Goal: Information Seeking & Learning: Learn about a topic

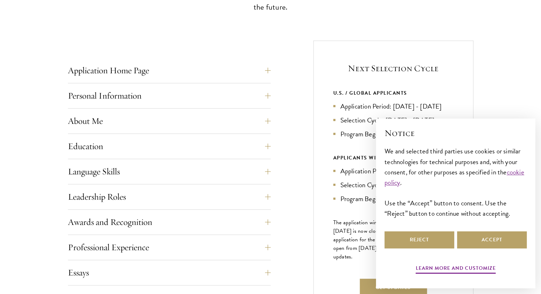
scroll to position [259, 0]
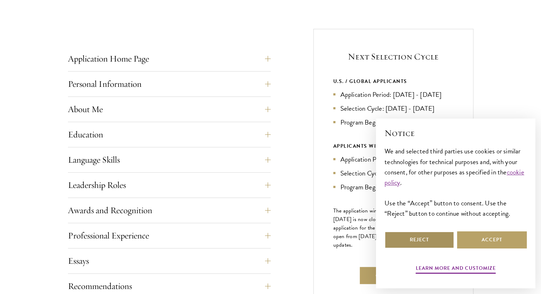
click at [432, 245] on button "Reject" at bounding box center [420, 239] width 70 height 17
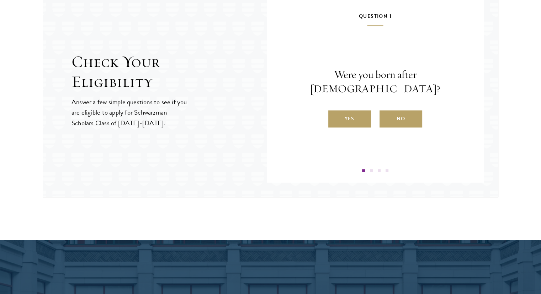
scroll to position [757, 0]
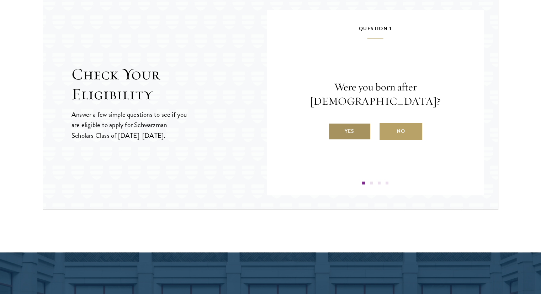
click at [353, 123] on label "Yes" at bounding box center [349, 131] width 43 height 17
click at [335, 123] on input "Yes" at bounding box center [331, 126] width 6 height 6
radio input "true"
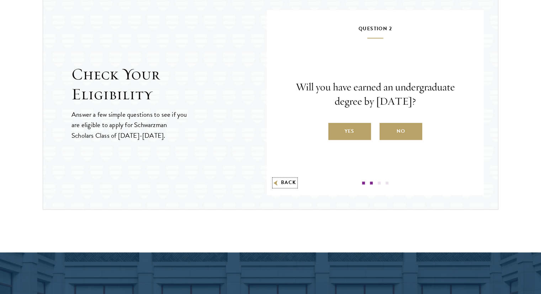
click at [281, 183] on button "Back" at bounding box center [285, 182] width 22 height 7
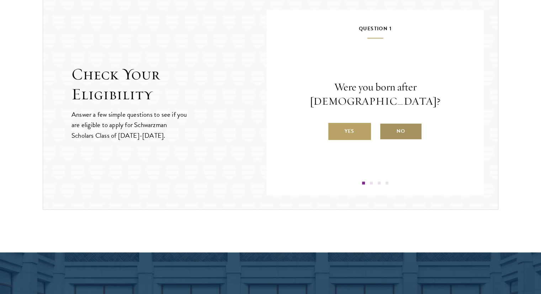
click at [399, 126] on label "No" at bounding box center [401, 131] width 43 height 17
click at [386, 126] on input "No" at bounding box center [383, 126] width 6 height 6
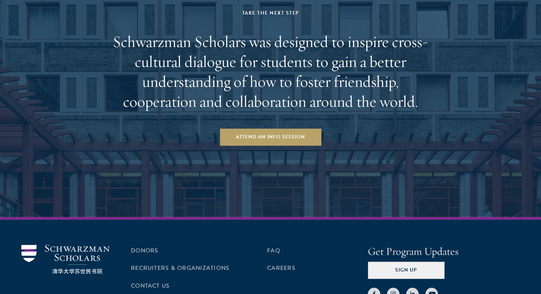
scroll to position [1087, 0]
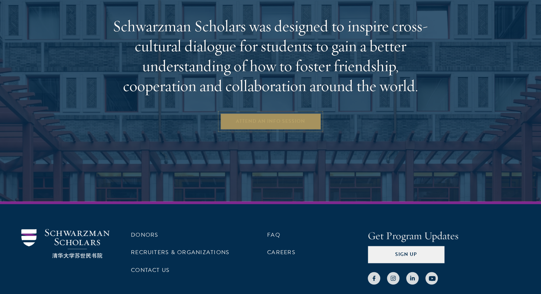
click at [303, 124] on link "Attend an Info Session" at bounding box center [270, 121] width 101 height 17
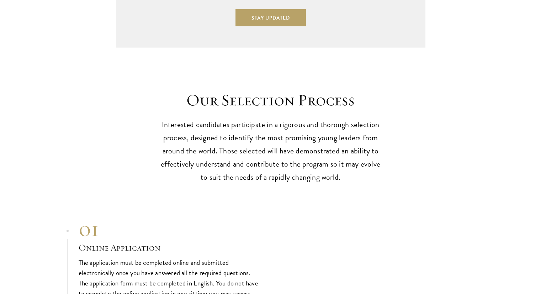
scroll to position [1921, 0]
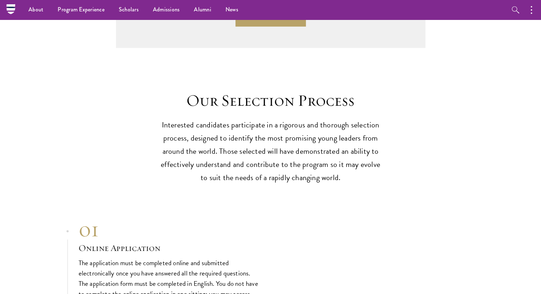
click at [291, 151] on p "Interested candidates participate in a rigorous and thorough selection process,…" at bounding box center [270, 151] width 221 height 66
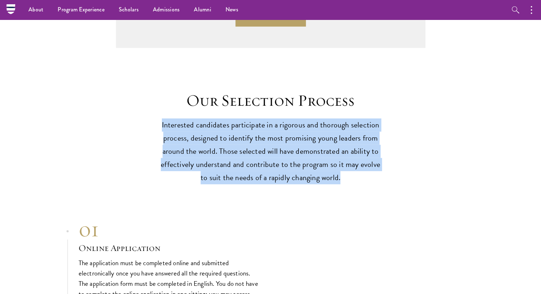
click at [291, 151] on p "Interested candidates participate in a rigorous and thorough selection process,…" at bounding box center [270, 151] width 221 height 66
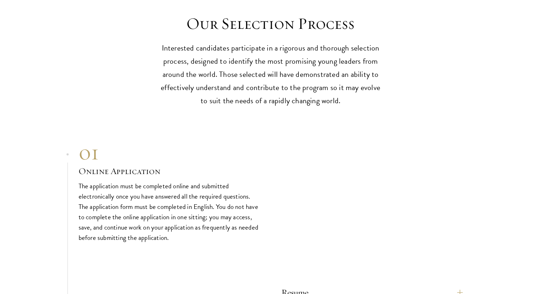
click at [172, 189] on p "The application must be completed online and submitted electronically once you …" at bounding box center [169, 212] width 181 height 62
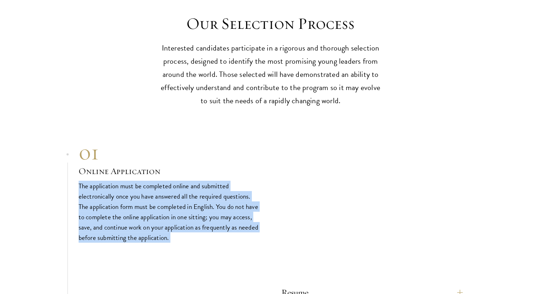
click at [172, 189] on p "The application must be completed online and submitted electronically once you …" at bounding box center [169, 212] width 181 height 62
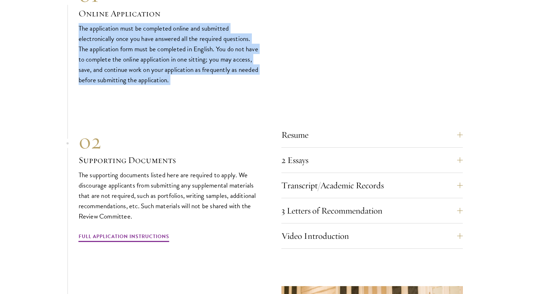
scroll to position [2199, 0]
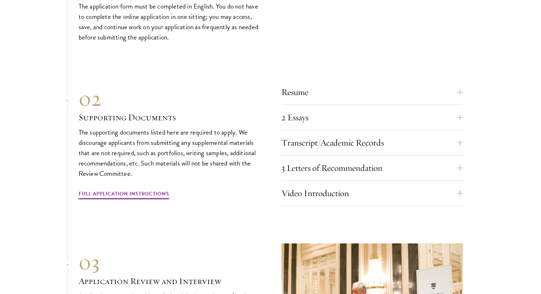
click at [195, 139] on p "The supporting documents listed here are required to apply. We discourage appli…" at bounding box center [169, 153] width 181 height 52
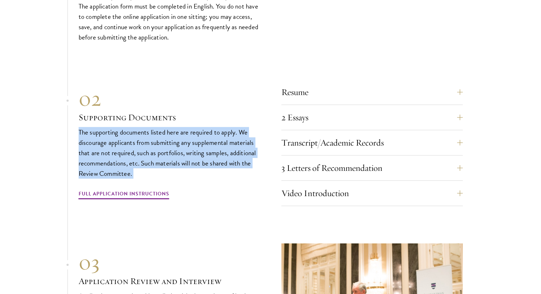
click at [195, 139] on p "The supporting documents listed here are required to apply. We discourage appli…" at bounding box center [169, 153] width 181 height 52
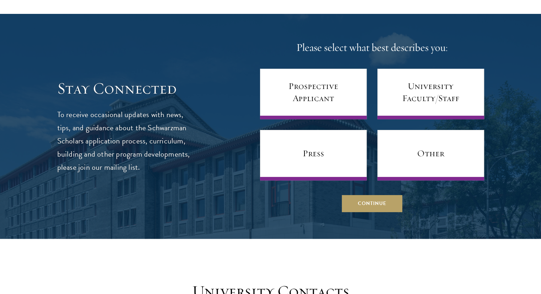
scroll to position [2792, 0]
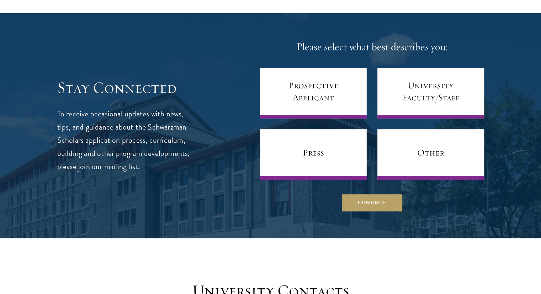
click at [176, 119] on p "To receive occasional updates with news, tips, and guidance about the Schwarzma…" at bounding box center [123, 140] width 133 height 66
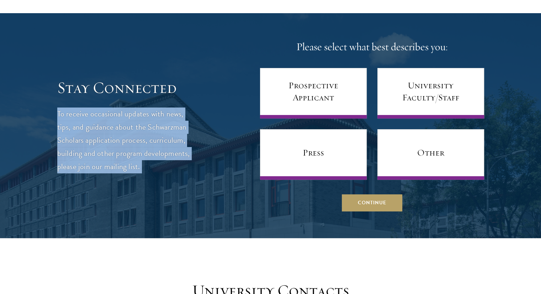
click at [176, 119] on p "To receive occasional updates with news, tips, and guidance about the Schwarzma…" at bounding box center [123, 140] width 133 height 66
click at [171, 148] on p "To receive occasional updates with news, tips, and guidance about the Schwarzma…" at bounding box center [123, 140] width 133 height 66
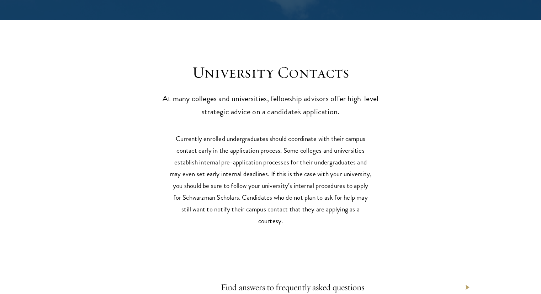
scroll to position [3022, 0]
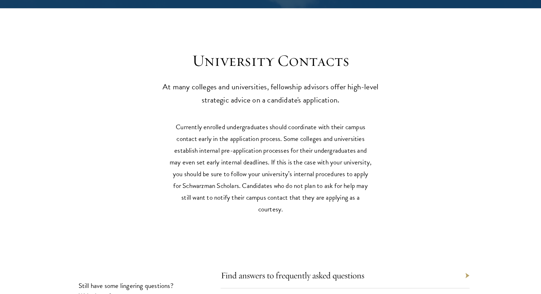
click at [232, 131] on p "Currently enrolled undergraduates should coordinate with their campus contact e…" at bounding box center [270, 168] width 203 height 94
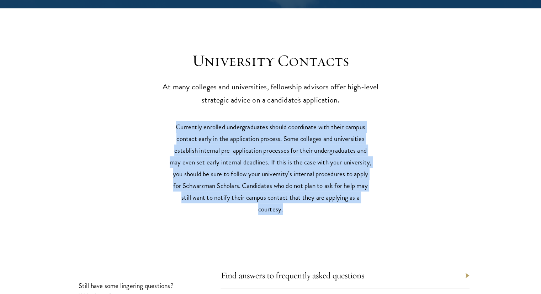
click at [232, 131] on p "Currently enrolled undergraduates should coordinate with their campus contact e…" at bounding box center [270, 168] width 203 height 94
click at [255, 148] on p "Currently enrolled undergraduates should coordinate with their campus contact e…" at bounding box center [270, 168] width 203 height 94
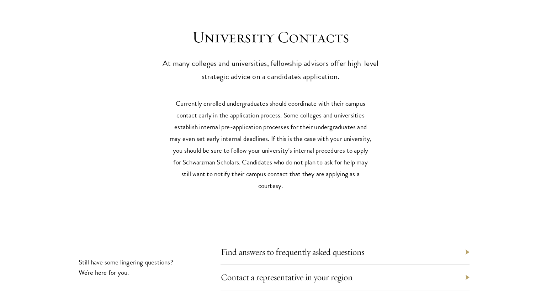
scroll to position [3047, 0]
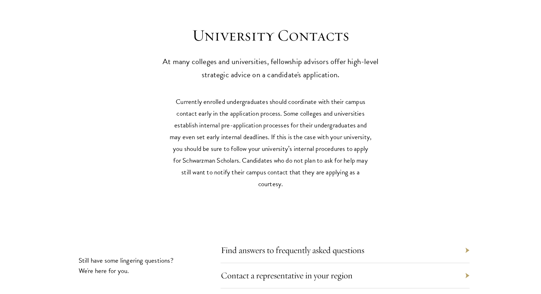
click at [281, 118] on p "Currently enrolled undergraduates should coordinate with their campus contact e…" at bounding box center [270, 143] width 203 height 94
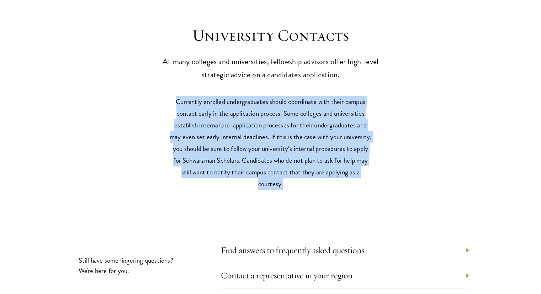
click at [281, 118] on p "Currently enrolled undergraduates should coordinate with their campus contact e…" at bounding box center [270, 143] width 203 height 94
click at [287, 136] on p "Currently enrolled undergraduates should coordinate with their campus contact e…" at bounding box center [270, 143] width 203 height 94
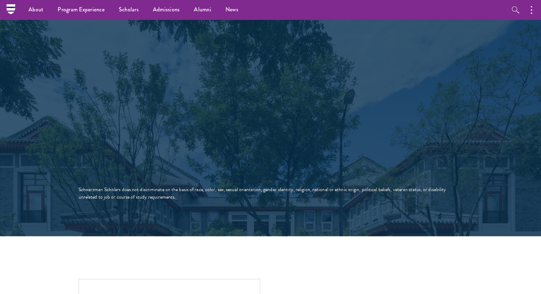
scroll to position [1264, 0]
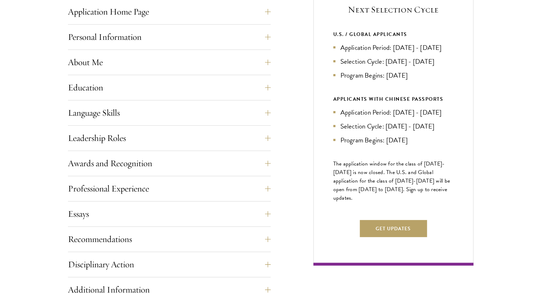
scroll to position [306, 0]
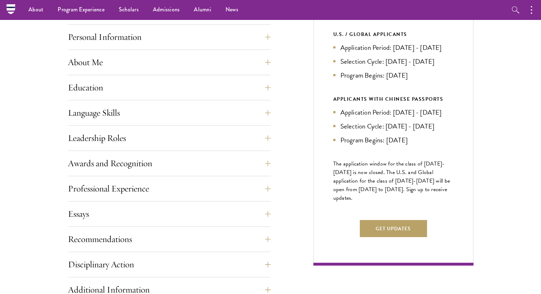
click at [391, 112] on li "Application Period: [DATE] - [DATE]" at bounding box center [393, 112] width 120 height 10
click at [371, 117] on li "Application Period: [DATE] - [DATE]" at bounding box center [393, 112] width 120 height 10
click at [406, 44] on li "Application Period: [DATE] - [DATE]" at bounding box center [393, 47] width 120 height 10
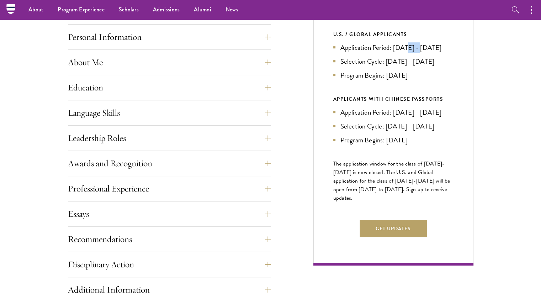
click at [406, 44] on li "Application Period: [DATE] - [DATE]" at bounding box center [393, 47] width 120 height 10
click at [394, 117] on li "Application Period: [DATE] - [DATE]" at bounding box center [393, 112] width 120 height 10
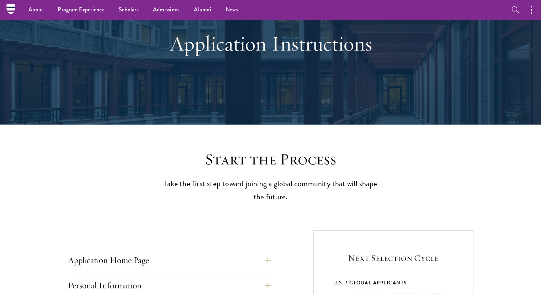
scroll to position [54, 0]
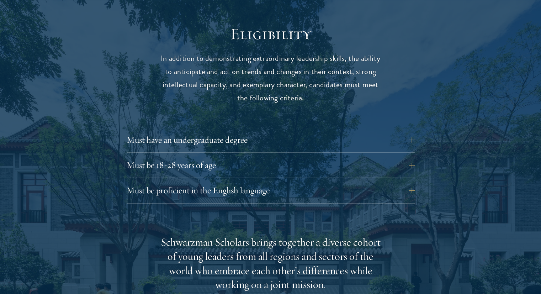
scroll to position [945, 0]
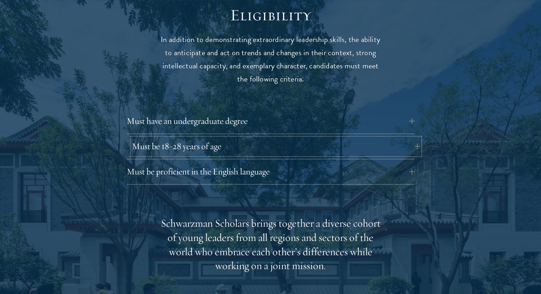
click at [213, 138] on button "Must be 18-28 years of age" at bounding box center [276, 146] width 288 height 17
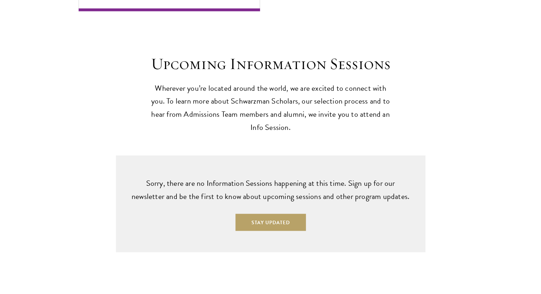
scroll to position [1784, 0]
